Goal: Task Accomplishment & Management: Manage account settings

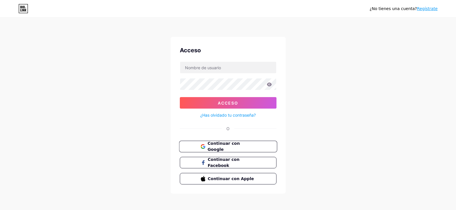
click at [216, 146] on font "Continuar con Google" at bounding box center [223, 146] width 32 height 11
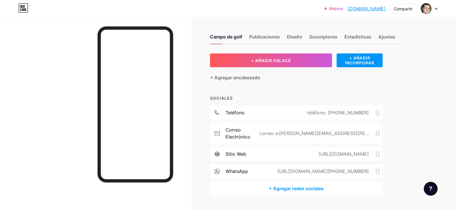
click at [436, 12] on div at bounding box center [429, 8] width 17 height 10
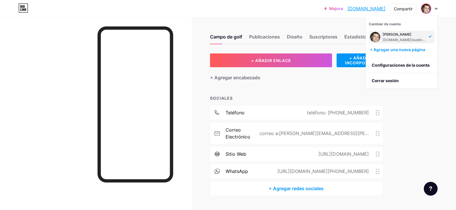
click at [446, 47] on div "Mejora Austinbeaumont.... [DOMAIN_NAME] Compartir [GEOGRAPHIC_DATA] de cuenta […" at bounding box center [228, 112] width 456 height 224
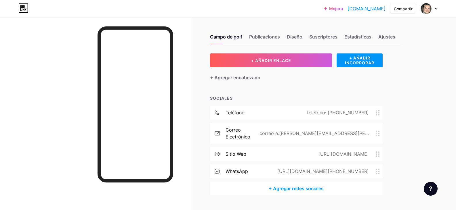
click at [415, 128] on div "Campo de golf Publicaciones Diseño Suscriptores Estadísticas Ajustes + AÑADIR E…" at bounding box center [213, 120] width 426 height 207
click at [294, 37] on font "Diseño" at bounding box center [295, 37] width 16 height 6
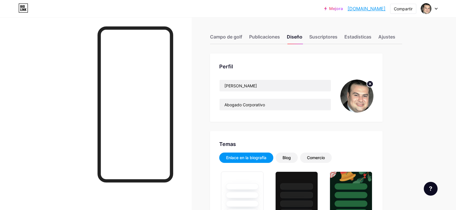
type input "#000000"
click at [336, 39] on font "Suscriptores" at bounding box center [323, 37] width 28 height 6
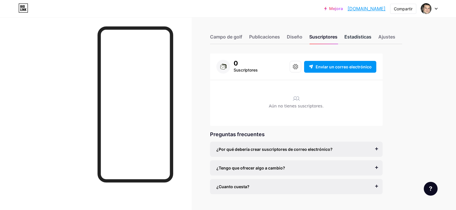
click at [356, 39] on font "Estadísticas" at bounding box center [357, 37] width 27 height 6
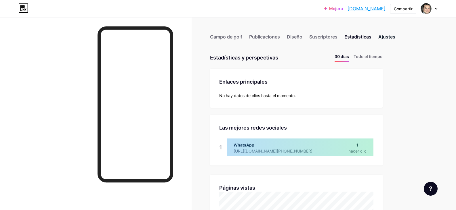
click at [391, 40] on div "Ajustes" at bounding box center [386, 38] width 17 height 10
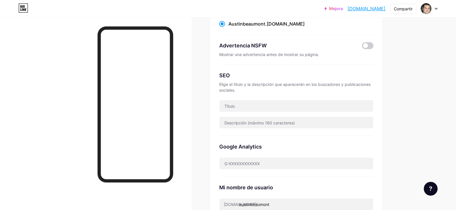
scroll to position [86, 0]
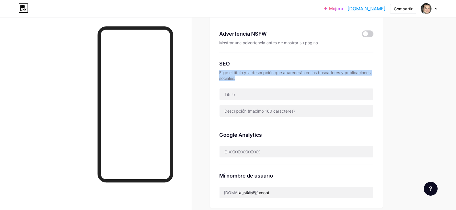
drag, startPoint x: 239, startPoint y: 78, endPoint x: 217, endPoint y: 73, distance: 22.7
click at [217, 73] on div "Enlace preferido Esta es una decisión estética. Ambos enlaces son utilizables. …" at bounding box center [296, 87] width 172 height 241
copy font "Elige el título y la descripción que aparecerán en los buscadores y publicacion…"
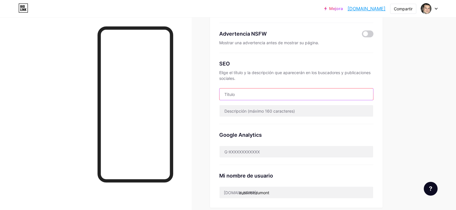
click at [250, 89] on input "text" at bounding box center [296, 94] width 154 height 11
paste input "Saga Consulting | Soluciones Profesionales y Creativas"
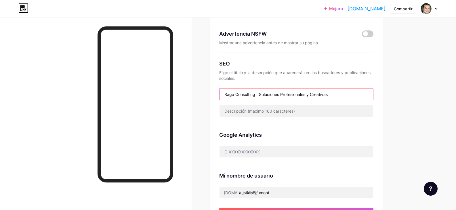
type input "Saga Consulting | Soluciones Profesionales y Creativas"
click at [293, 126] on div "Google Analytics" at bounding box center [296, 144] width 154 height 41
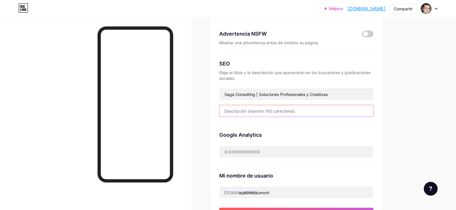
click at [243, 106] on input "text" at bounding box center [296, 110] width 154 height 11
paste input "Conecta con todos nuestros servicios y contenidos en un solo lugar. En Saga Con…"
type input "Conecta con todos nuestros servicios y contenidos en un solo lugar. En Saga Con…"
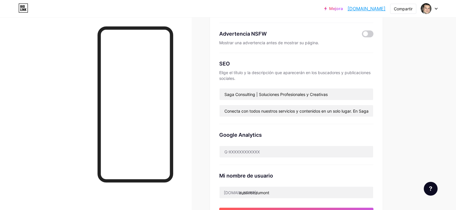
click at [384, 128] on div "Enlace preferido Esta es una decisión estética. Ambos enlaces son utilizables. …" at bounding box center [306, 172] width 192 height 410
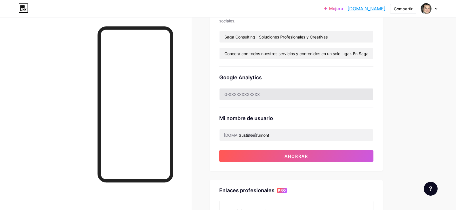
scroll to position [86, 0]
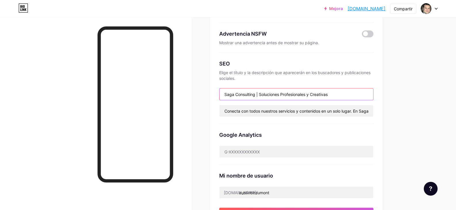
click at [257, 94] on input "Saga Consulting | Soluciones Profesionales y Creativas" at bounding box center [296, 94] width 154 height 11
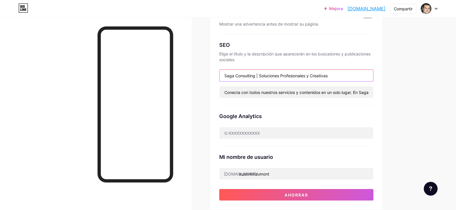
scroll to position [115, 0]
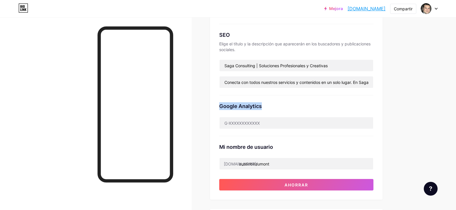
drag, startPoint x: 266, startPoint y: 107, endPoint x: 214, endPoint y: 106, distance: 51.5
click at [214, 106] on div "Enlace preferido Esta es una decisión estética. Ambos enlaces son utilizables. …" at bounding box center [296, 68] width 172 height 261
copy font "Google Analytics"
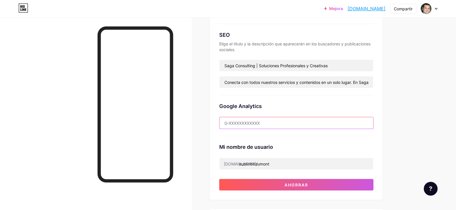
click at [258, 124] on input "text" at bounding box center [296, 122] width 154 height 11
click at [273, 126] on input "text" at bounding box center [296, 122] width 154 height 11
click at [349, 111] on div "Google Analytics 505816172" at bounding box center [296, 115] width 154 height 41
click at [332, 149] on div "Mi nombre de usuario" at bounding box center [296, 147] width 154 height 8
click at [231, 126] on input "505816172" at bounding box center [296, 122] width 154 height 11
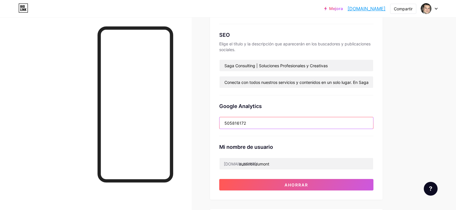
click at [231, 126] on input "505816172" at bounding box center [296, 122] width 154 height 11
type input "g"
type input "F"
paste input "192110478"
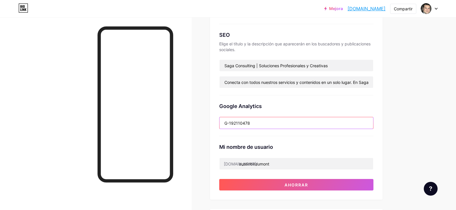
type input "G-192110478"
click at [386, 124] on div "Enlace preferido Esta es una decisión estética. Ambos enlaces son utilizables. …" at bounding box center [306, 143] width 192 height 410
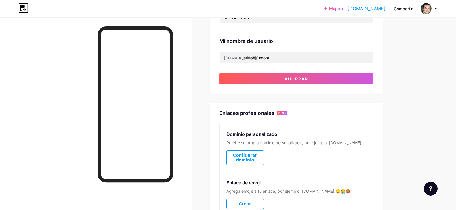
scroll to position [219, 0]
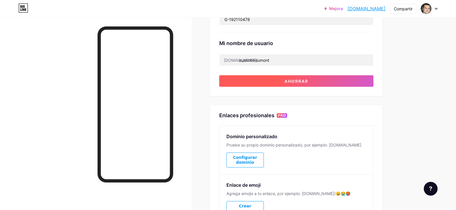
click at [302, 81] on font "Ahorrar" at bounding box center [296, 81] width 24 height 5
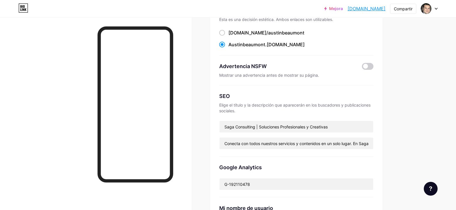
scroll to position [0, 0]
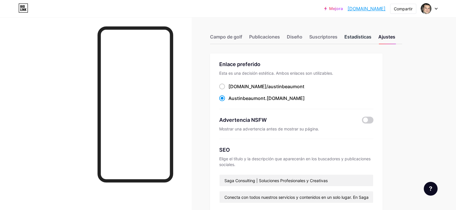
drag, startPoint x: 367, startPoint y: 38, endPoint x: 362, endPoint y: 39, distance: 5.6
click at [367, 38] on font "Estadísticas" at bounding box center [357, 37] width 27 height 6
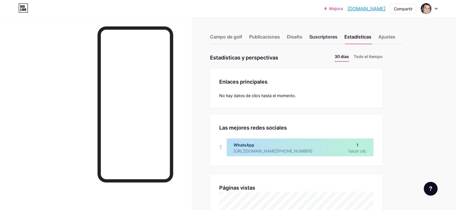
scroll to position [210, 456]
click at [316, 35] on font "Suscriptores" at bounding box center [323, 37] width 28 height 6
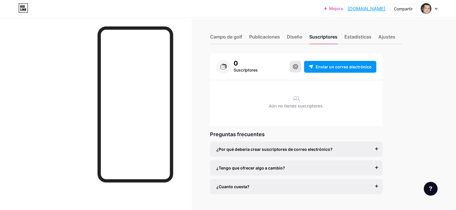
click at [298, 70] on button at bounding box center [294, 66] width 11 height 11
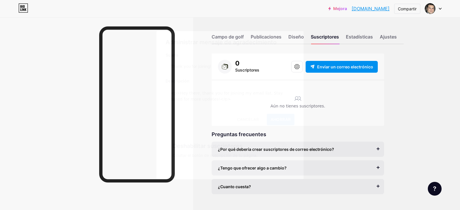
click at [283, 123] on button "Ahorrar" at bounding box center [281, 119] width 28 height 11
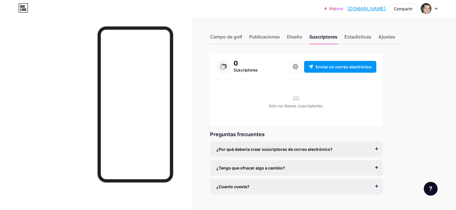
drag, startPoint x: 386, startPoint y: 9, endPoint x: 332, endPoint y: 10, distance: 54.0
click at [332, 10] on div "Mejora Austinbeaumont.... [DOMAIN_NAME] Compartir [GEOGRAPHIC_DATA] de cuenta […" at bounding box center [380, 8] width 113 height 10
copy font "[DOMAIN_NAME]"
click at [227, 35] on font "Campo de golf" at bounding box center [226, 37] width 32 height 6
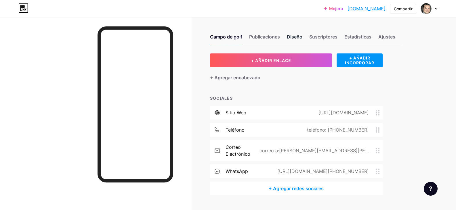
click at [298, 38] on font "Diseño" at bounding box center [295, 37] width 16 height 6
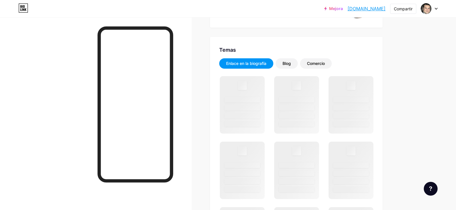
scroll to position [115, 0]
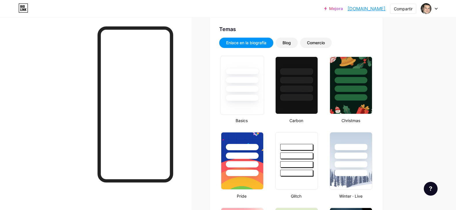
type input "#000000"
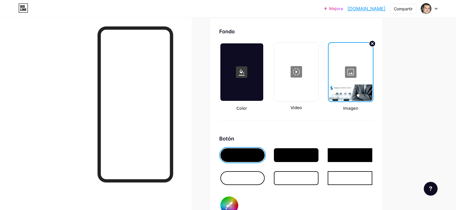
scroll to position [768, 0]
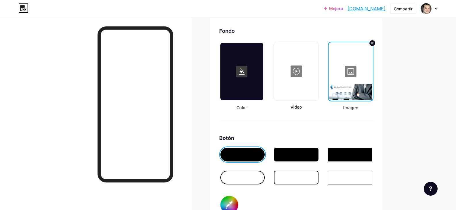
click at [359, 83] on div at bounding box center [350, 71] width 43 height 57
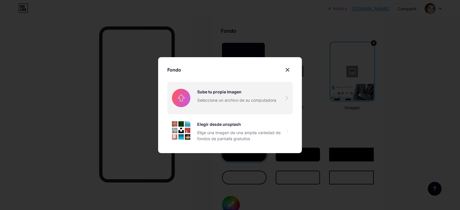
click at [225, 105] on input "file" at bounding box center [229, 98] width 125 height 32
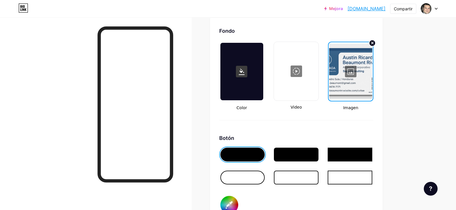
click at [368, 88] on div at bounding box center [350, 71] width 43 height 57
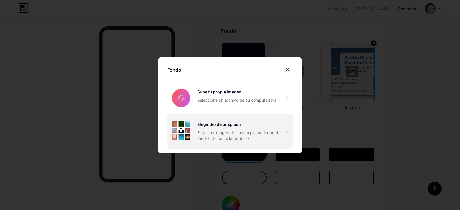
click at [241, 132] on font "Elige una imagen de una amplia variedad de fondos de pantalla gratuitos" at bounding box center [238, 135] width 83 height 11
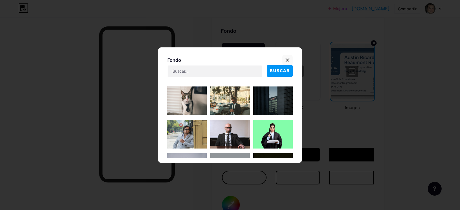
click at [287, 58] on icon at bounding box center [287, 60] width 5 height 5
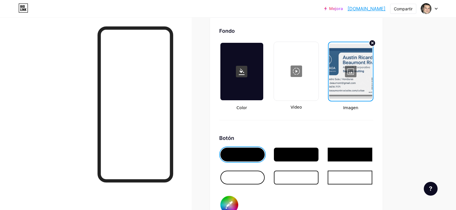
click at [353, 75] on div at bounding box center [350, 71] width 43 height 57
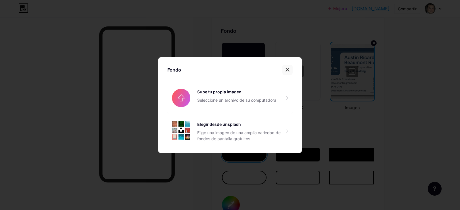
click at [285, 72] on div at bounding box center [287, 70] width 10 height 10
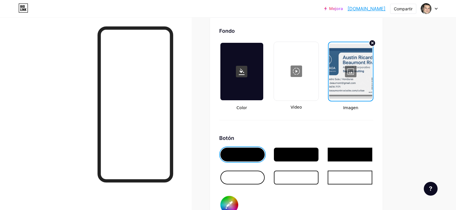
click at [342, 80] on div at bounding box center [350, 71] width 43 height 57
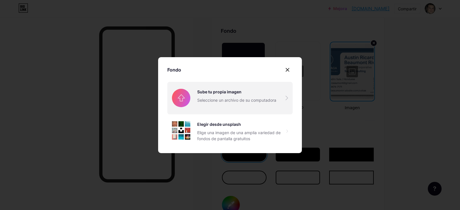
click at [213, 90] on input "file" at bounding box center [229, 98] width 125 height 32
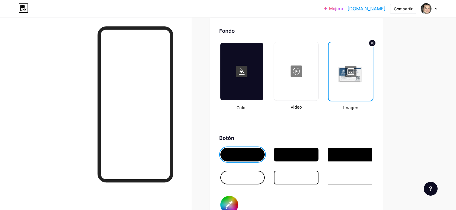
click at [373, 41] on circle at bounding box center [372, 43] width 7 height 7
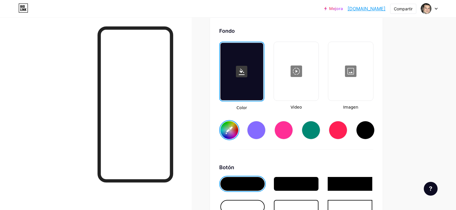
click at [351, 86] on div at bounding box center [350, 71] width 43 height 57
type input "#ffffff"
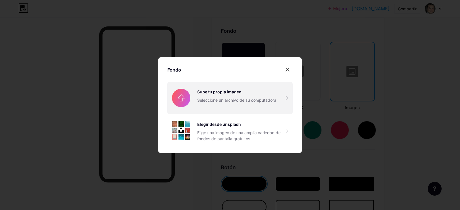
click at [197, 101] on input "file" at bounding box center [229, 98] width 125 height 32
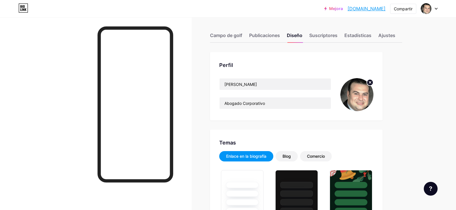
scroll to position [0, 0]
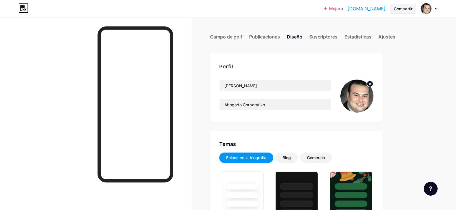
click at [409, 13] on div "Compartir" at bounding box center [403, 9] width 26 height 10
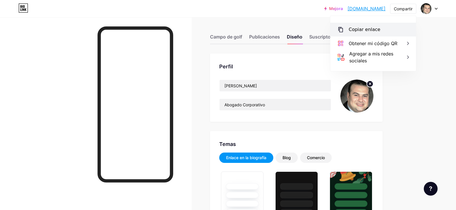
click at [375, 32] on font "Copiar enlace" at bounding box center [364, 29] width 32 height 5
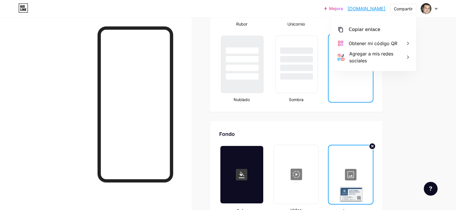
scroll to position [690, 0]
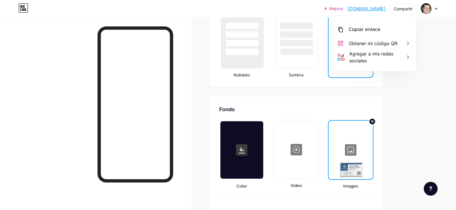
click at [349, 161] on div at bounding box center [350, 149] width 43 height 57
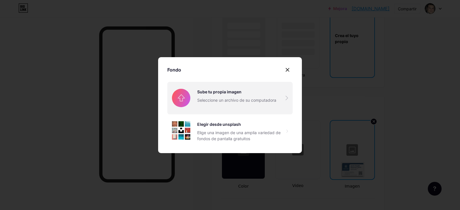
click at [222, 103] on input "file" at bounding box center [229, 98] width 125 height 32
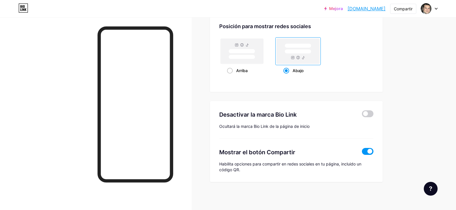
scroll to position [1112, 0]
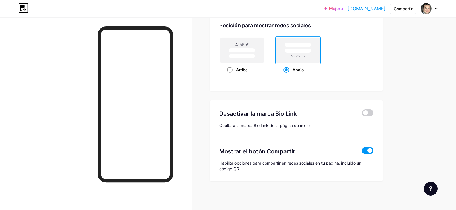
click at [247, 45] on rect at bounding box center [241, 50] width 43 height 25
click at [231, 75] on input "Arriba" at bounding box center [229, 77] width 4 height 4
radio input "true"
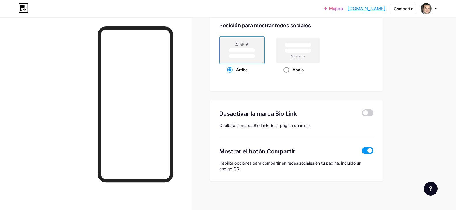
click at [301, 54] on rect at bounding box center [297, 50] width 43 height 25
click at [287, 75] on input "Abajo" at bounding box center [285, 77] width 4 height 4
radio input "true"
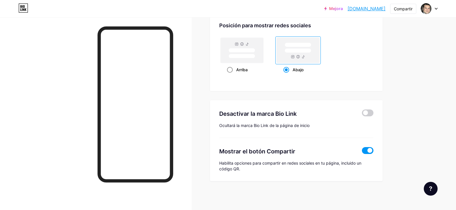
click at [239, 59] on rect at bounding box center [241, 50] width 43 height 25
click at [231, 75] on input "Arriba" at bounding box center [229, 77] width 4 height 4
radio input "true"
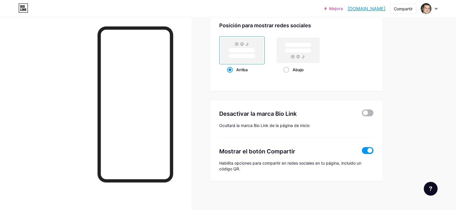
click at [368, 114] on span at bounding box center [367, 113] width 11 height 7
click at [362, 114] on input "checkbox" at bounding box center [362, 114] width 0 height 0
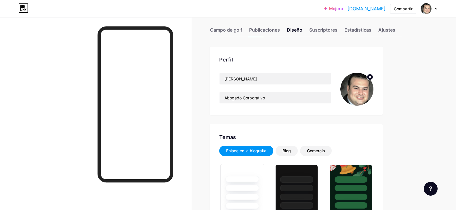
scroll to position [29, 0]
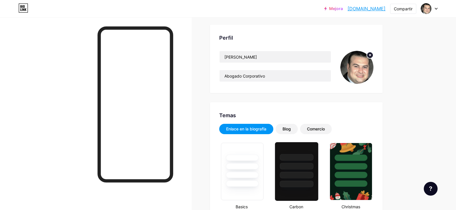
type input "#000000"
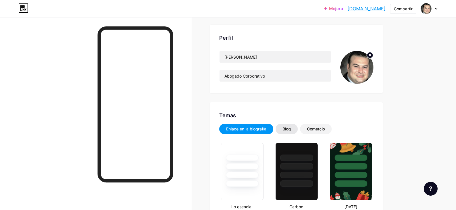
click at [287, 130] on font "Blog" at bounding box center [286, 128] width 8 height 5
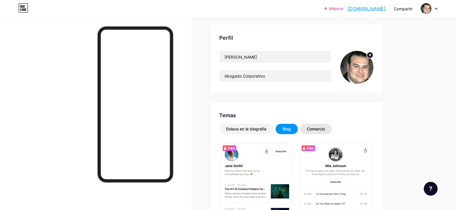
click at [308, 128] on div "Comercio" at bounding box center [316, 129] width 32 height 10
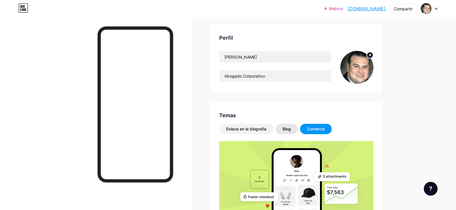
click at [287, 128] on font "Blog" at bounding box center [286, 128] width 8 height 5
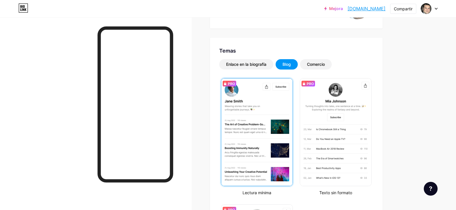
scroll to position [86, 0]
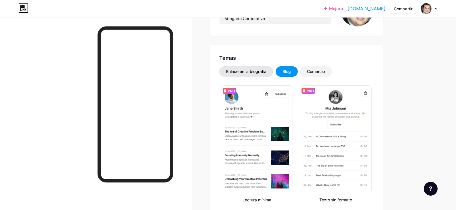
click at [248, 74] on div "Enlace en la biografía" at bounding box center [246, 72] width 40 height 6
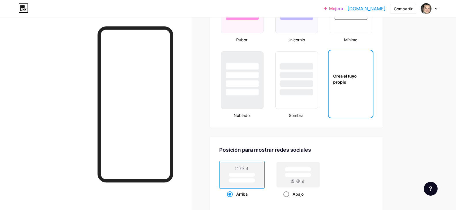
scroll to position [630, 0]
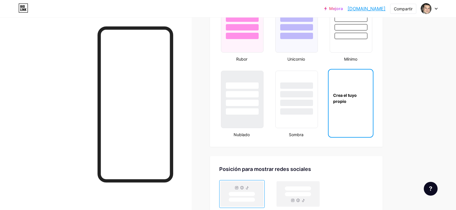
click at [342, 112] on div "Crea el tuyo propio" at bounding box center [350, 98] width 44 height 57
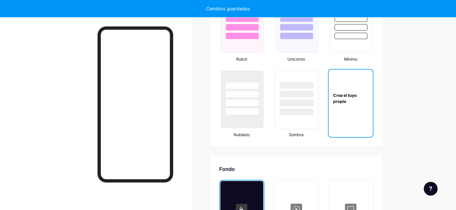
type input "#ffffff"
type input "#000000"
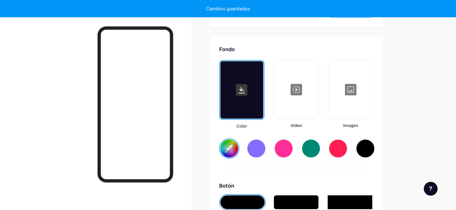
scroll to position [763, 0]
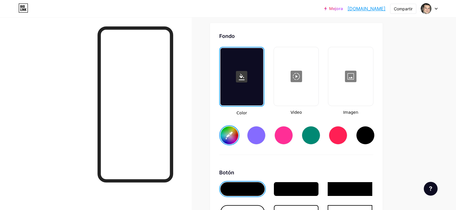
click at [352, 87] on div at bounding box center [350, 76] width 43 height 57
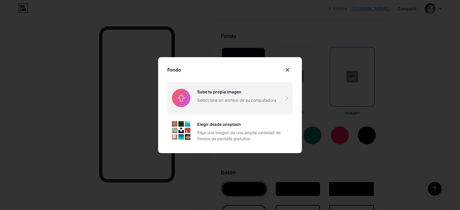
click at [254, 97] on input "file" at bounding box center [229, 98] width 125 height 32
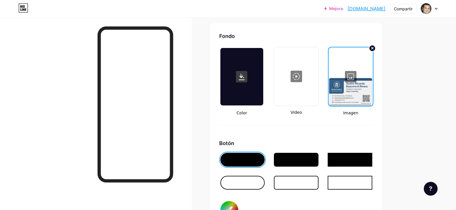
click at [358, 84] on div at bounding box center [350, 76] width 43 height 57
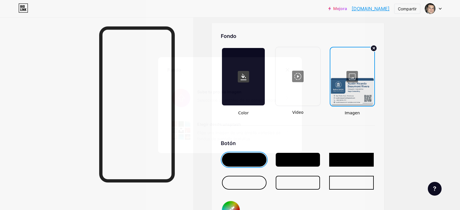
click at [230, 99] on input "file" at bounding box center [229, 98] width 125 height 32
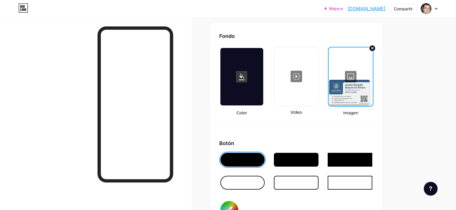
click at [355, 82] on div at bounding box center [350, 76] width 43 height 57
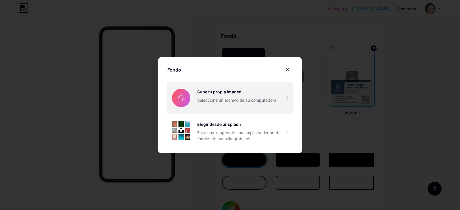
click at [222, 101] on input "file" at bounding box center [229, 98] width 125 height 32
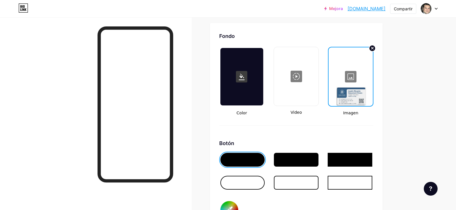
click at [357, 85] on div at bounding box center [350, 76] width 43 height 57
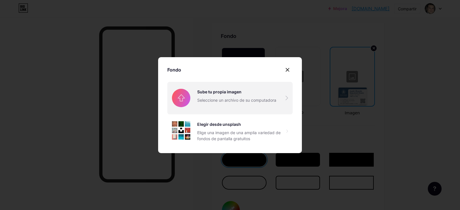
click at [245, 108] on input "file" at bounding box center [229, 98] width 125 height 32
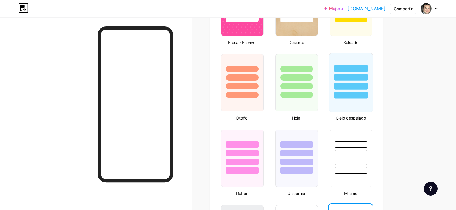
scroll to position [591, 0]
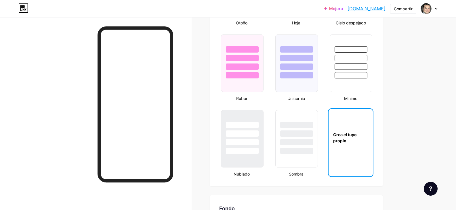
click at [350, 139] on div "Crea el tuyo propio" at bounding box center [350, 138] width 44 height 12
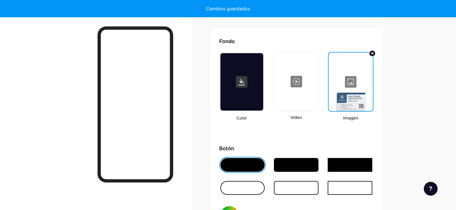
scroll to position [763, 0]
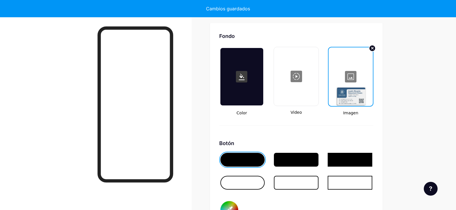
click at [350, 85] on div at bounding box center [350, 76] width 43 height 57
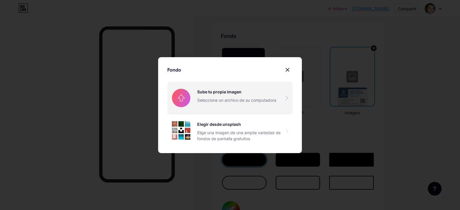
click at [224, 105] on input "file" at bounding box center [229, 98] width 125 height 32
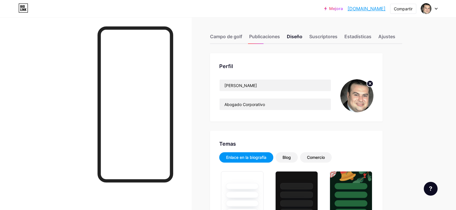
scroll to position [0, 0]
click at [372, 8] on font "[DOMAIN_NAME]" at bounding box center [366, 9] width 38 height 6
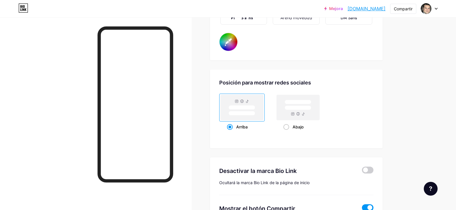
scroll to position [1112, 0]
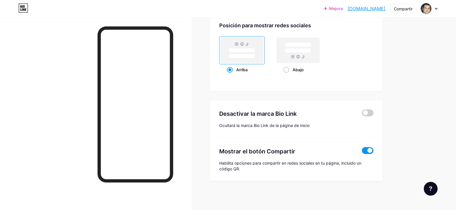
click at [365, 151] on span at bounding box center [367, 150] width 11 height 7
click at [362, 152] on input "checkbox" at bounding box center [362, 152] width 0 height 0
click at [368, 151] on span at bounding box center [367, 150] width 11 height 7
click at [362, 152] on input "checkbox" at bounding box center [362, 152] width 0 height 0
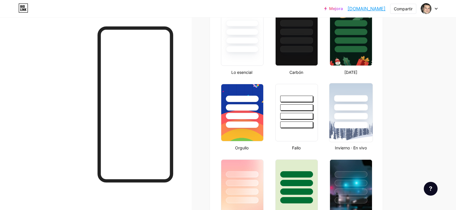
scroll to position [0, 0]
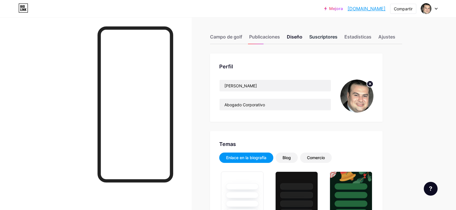
click at [325, 39] on font "Suscriptores" at bounding box center [323, 36] width 28 height 7
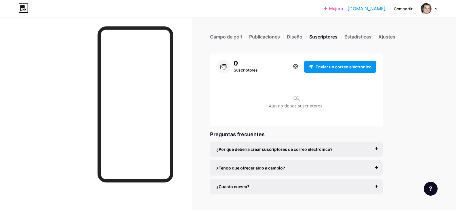
click at [376, 151] on div "¿Por qué debería crear suscriptores de correo electrónico?" at bounding box center [296, 149] width 160 height 6
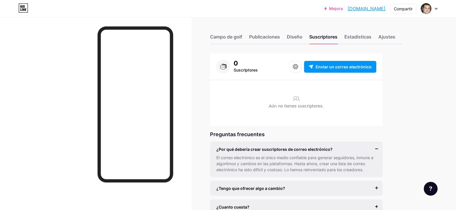
click at [376, 150] on div "¿Por qué debería crear suscriptores de correo electrónico?" at bounding box center [296, 149] width 160 height 6
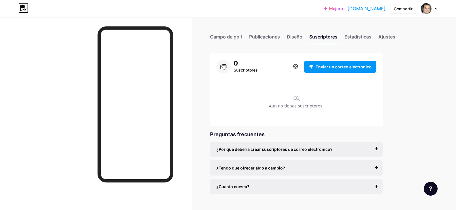
click at [379, 168] on div "¿Tengo que ofrecer algo a cambio? Es mejor si lo haces, pero la mayoría de los …" at bounding box center [296, 167] width 172 height 15
click at [378, 168] on div "¿Tengo que ofrecer algo a cambio? Es mejor si lo haces, pero la mayoría de los …" at bounding box center [296, 167] width 172 height 15
click at [376, 168] on div "¿Tengo que ofrecer algo a cambio?" at bounding box center [296, 168] width 160 height 6
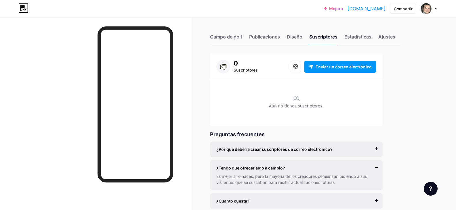
click at [376, 168] on div "¿Tengo que ofrecer algo a cambio?" at bounding box center [296, 168] width 160 height 6
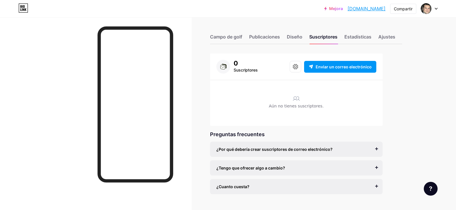
click at [375, 186] on div "¿Cuanto cuesta?" at bounding box center [296, 187] width 160 height 6
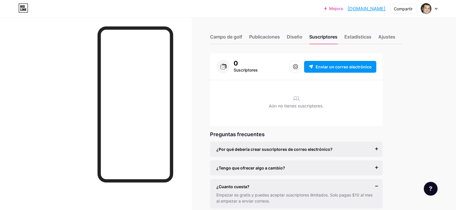
click at [375, 186] on div "¿Cuanto cuesta?" at bounding box center [296, 187] width 160 height 6
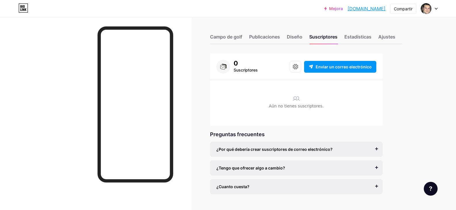
click at [375, 186] on div "¿Cuanto cuesta?" at bounding box center [296, 187] width 160 height 6
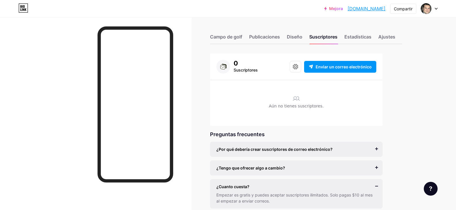
click at [375, 186] on div "¿Cuanto cuesta?" at bounding box center [296, 187] width 160 height 6
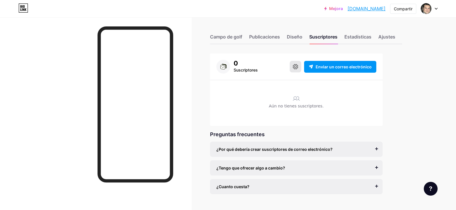
click at [298, 68] on icon at bounding box center [295, 66] width 5 height 5
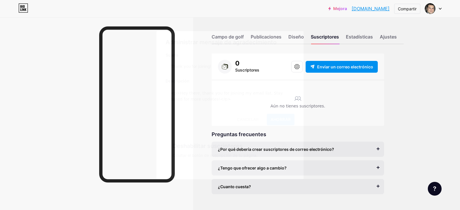
click at [251, 122] on font "Cancelar" at bounding box center [248, 119] width 22 height 5
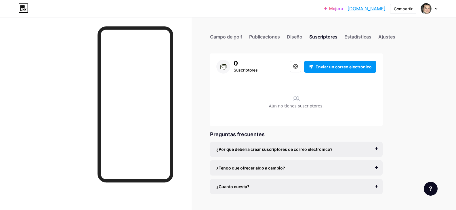
click at [299, 72] on div at bounding box center [296, 67] width 14 height 12
click at [299, 69] on button at bounding box center [294, 66] width 11 height 11
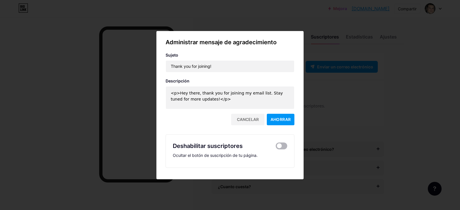
click at [280, 147] on span at bounding box center [281, 146] width 11 height 7
click at [276, 147] on input "checkbox" at bounding box center [276, 147] width 0 height 0
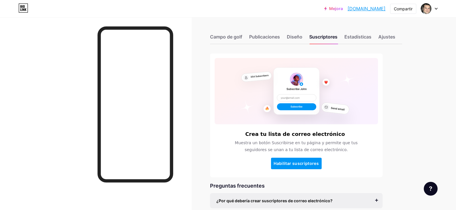
click at [283, 117] on rect at bounding box center [295, 91] width 163 height 66
click at [399, 97] on div "Crea tu lista de correo electrónico Muestra un botón Suscribirse en tu página y…" at bounding box center [306, 149] width 192 height 192
click at [387, 38] on font "Ajustes" at bounding box center [386, 37] width 17 height 6
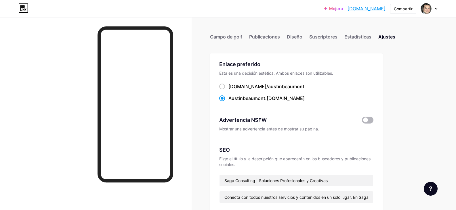
click at [369, 121] on span at bounding box center [367, 120] width 11 height 7
click at [362, 122] on input "checkbox" at bounding box center [362, 122] width 0 height 0
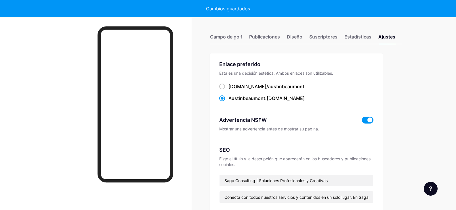
click at [369, 121] on span at bounding box center [367, 120] width 11 height 7
click at [362, 122] on input "checkbox" at bounding box center [362, 122] width 0 height 0
click at [369, 121] on span at bounding box center [367, 120] width 11 height 7
click at [362, 122] on input "checkbox" at bounding box center [362, 122] width 0 height 0
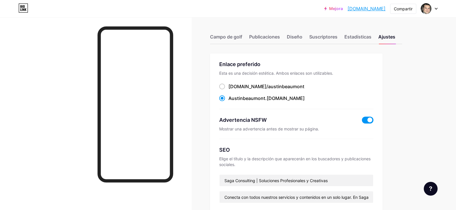
click at [369, 121] on span at bounding box center [367, 120] width 11 height 7
click at [362, 122] on input "checkbox" at bounding box center [362, 122] width 0 height 0
click at [408, 8] on font "Compartir" at bounding box center [403, 8] width 19 height 5
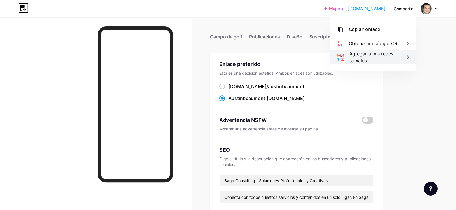
click at [354, 57] on div "Agregar a mis redes sociales" at bounding box center [379, 57] width 60 height 14
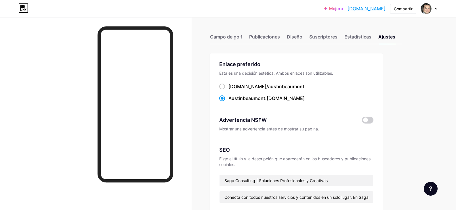
click at [436, 9] on icon at bounding box center [435, 9] width 3 height 2
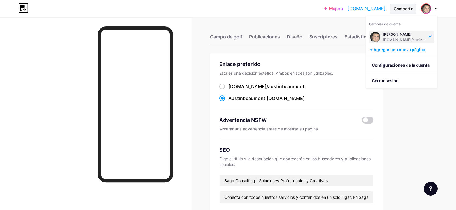
click at [409, 6] on font "Compartir" at bounding box center [403, 8] width 19 height 5
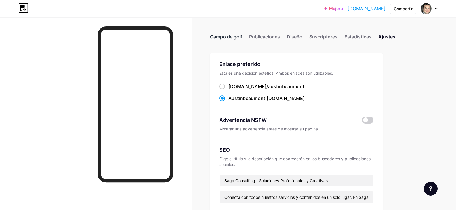
click at [231, 37] on font "Campo de golf" at bounding box center [226, 37] width 32 height 6
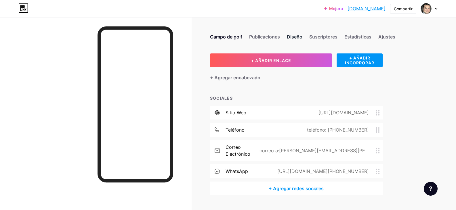
click at [300, 38] on font "Diseño" at bounding box center [295, 37] width 16 height 6
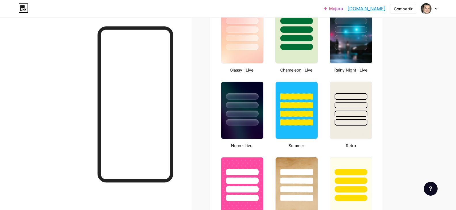
type input "#000000"
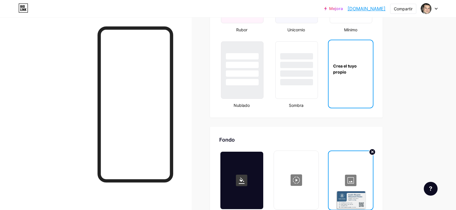
scroll to position [719, 0]
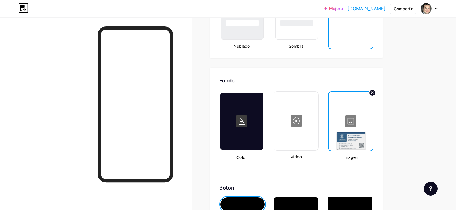
click at [360, 133] on div at bounding box center [350, 121] width 43 height 57
click at [352, 124] on div at bounding box center [350, 121] width 43 height 57
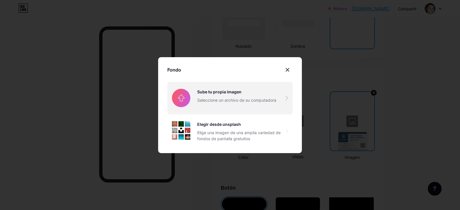
click at [215, 103] on input "file" at bounding box center [229, 98] width 125 height 32
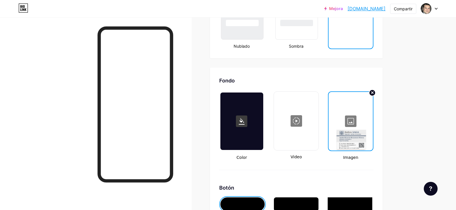
click at [362, 127] on div at bounding box center [350, 121] width 43 height 57
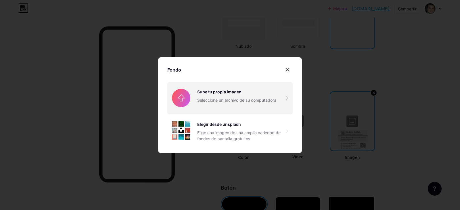
click at [204, 100] on input "file" at bounding box center [229, 98] width 125 height 32
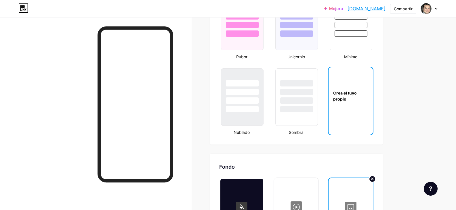
scroll to position [517, 0]
